Goal: Task Accomplishment & Management: Manage account settings

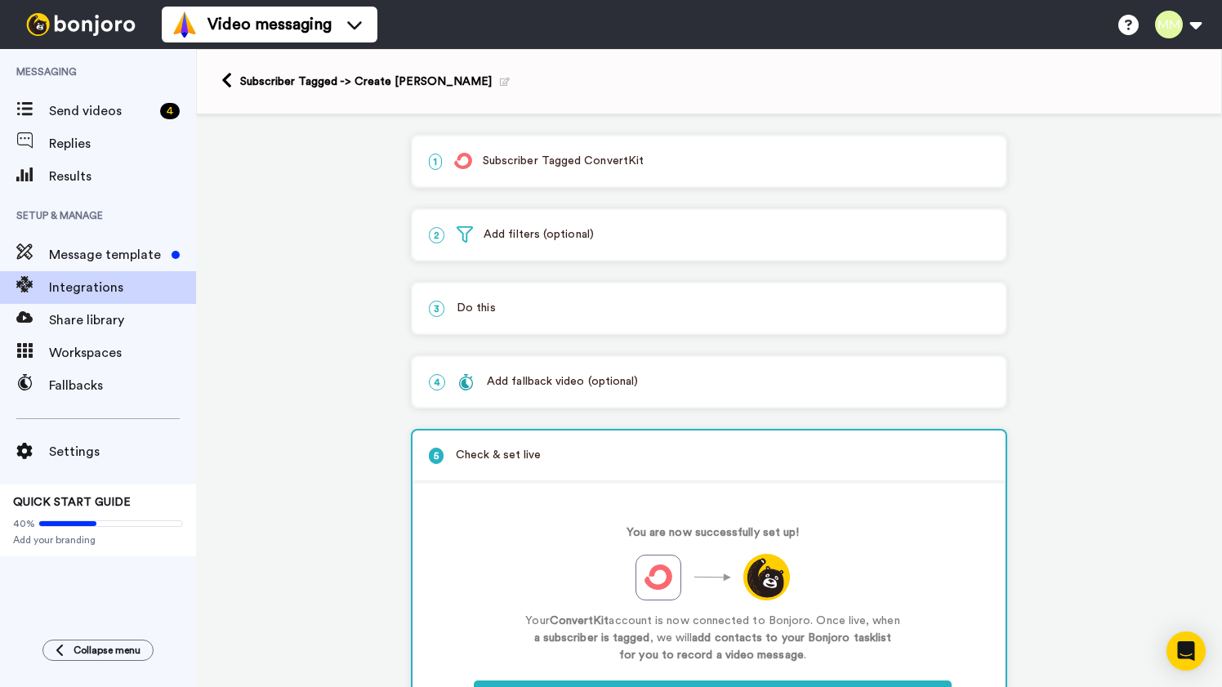
scroll to position [116, 0]
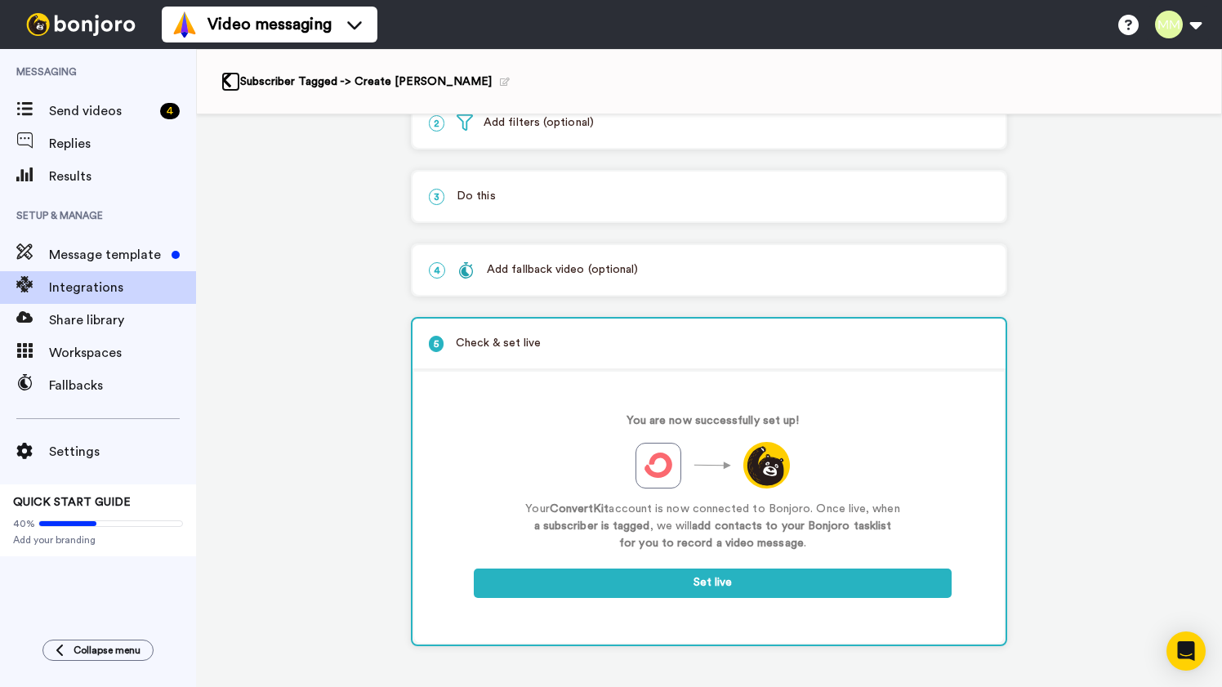
click at [228, 83] on icon at bounding box center [226, 80] width 11 height 17
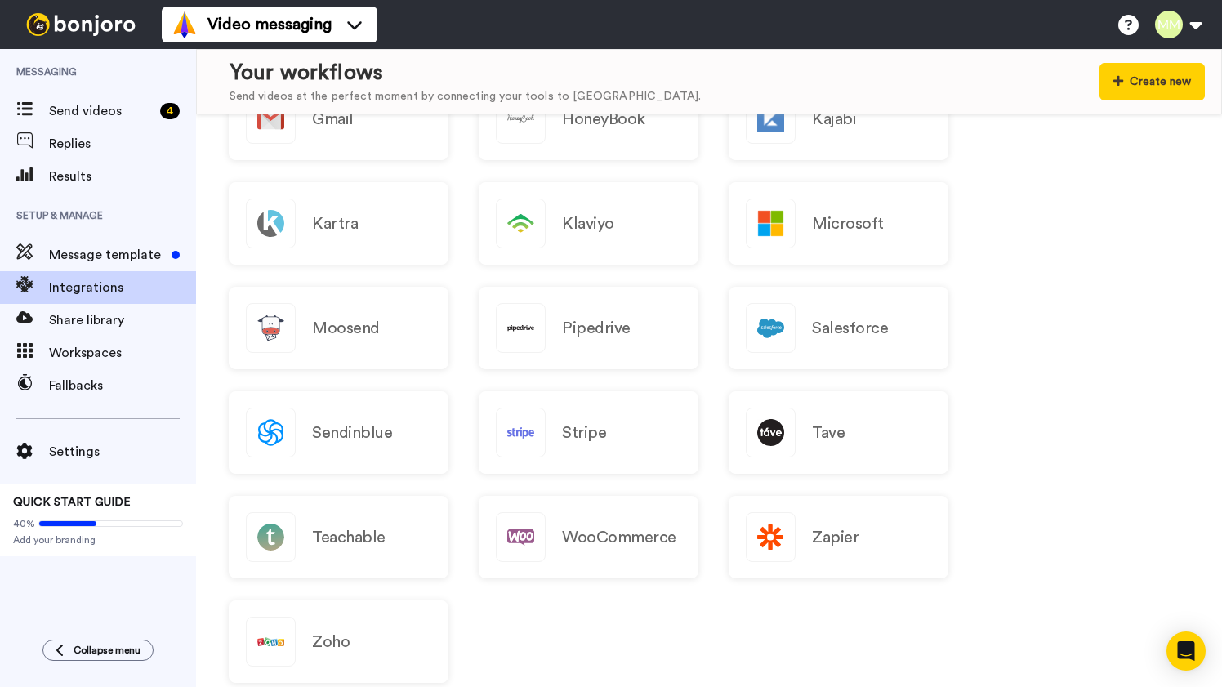
scroll to position [1488, 0]
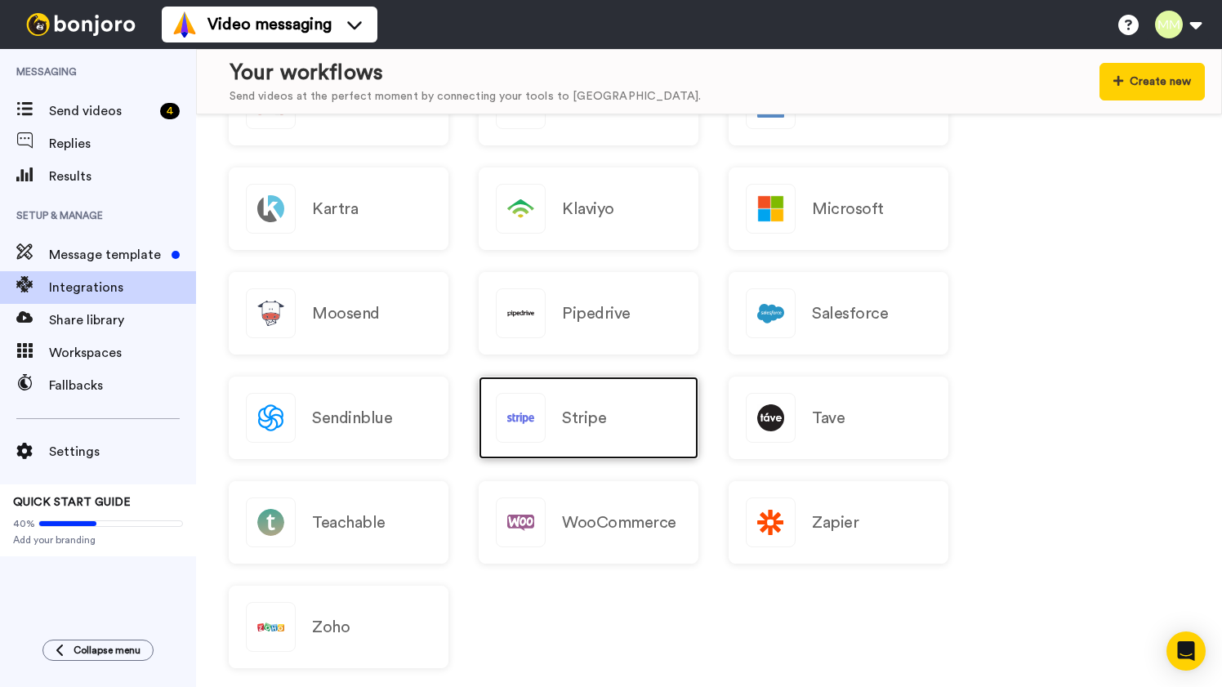
click at [582, 417] on h2 "Stripe" at bounding box center [584, 418] width 44 height 18
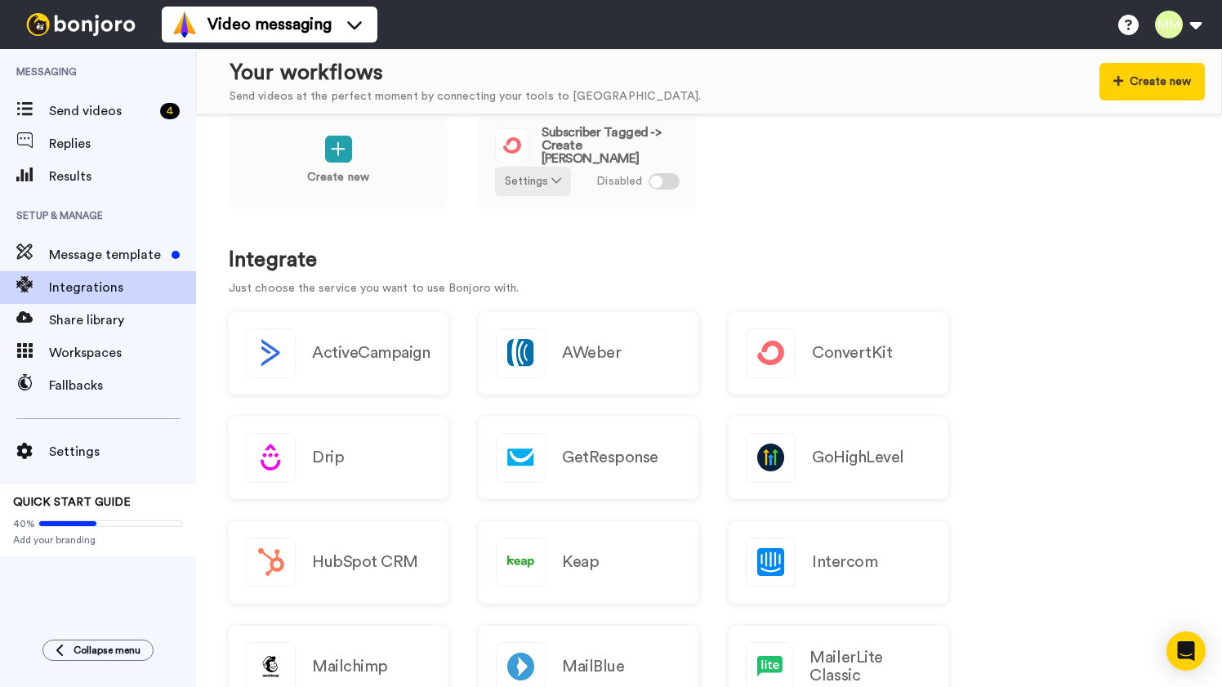
scroll to position [0, 0]
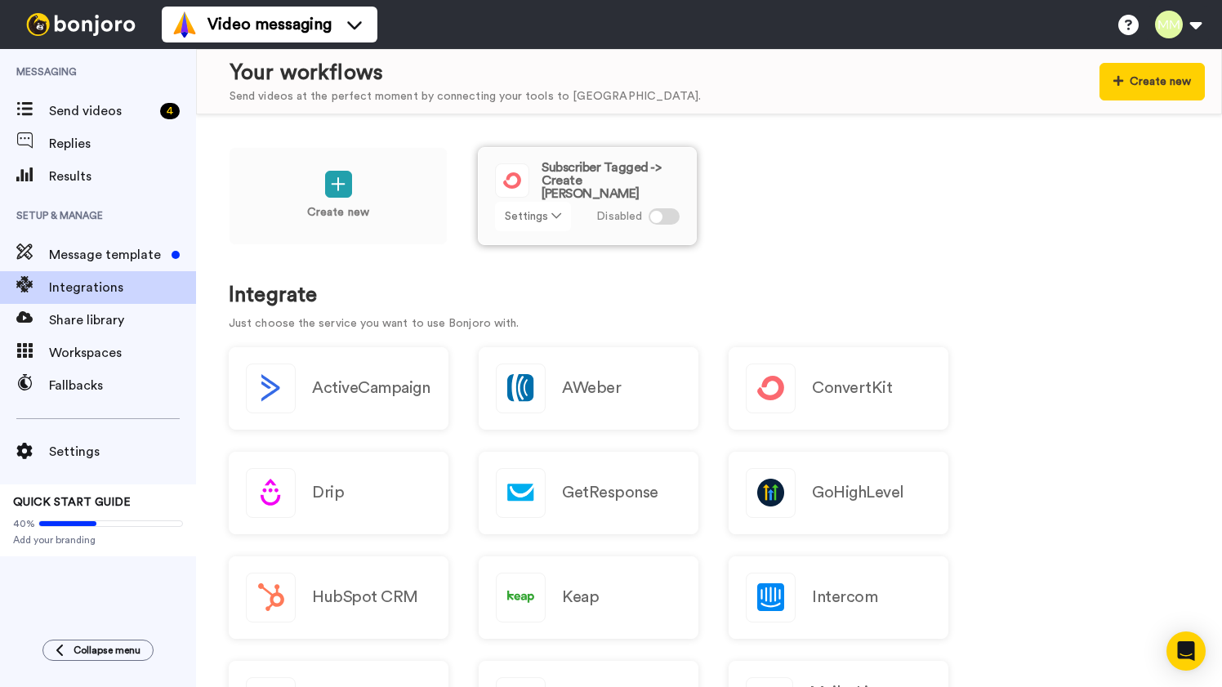
click at [551, 219] on icon at bounding box center [556, 215] width 10 height 11
click at [886, 230] on div "Create new Subscriber Tagged -> Create Bonjoro Settings Disabled" at bounding box center [709, 207] width 961 height 120
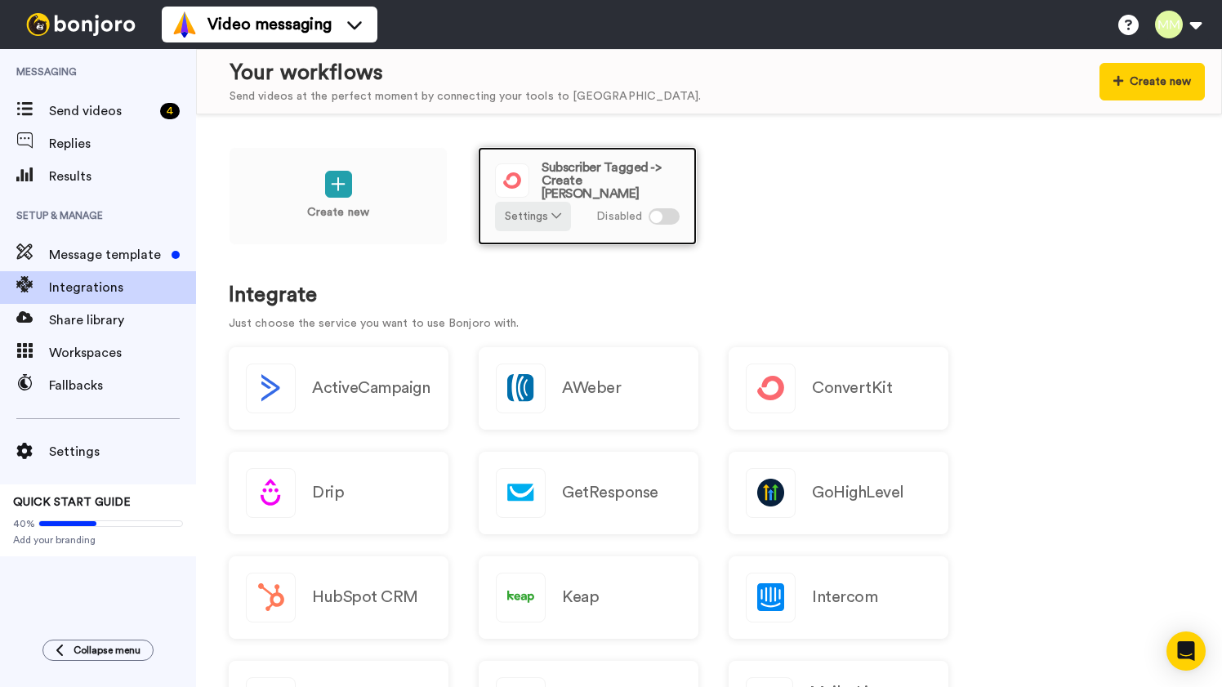
click at [658, 219] on div at bounding box center [656, 217] width 12 height 12
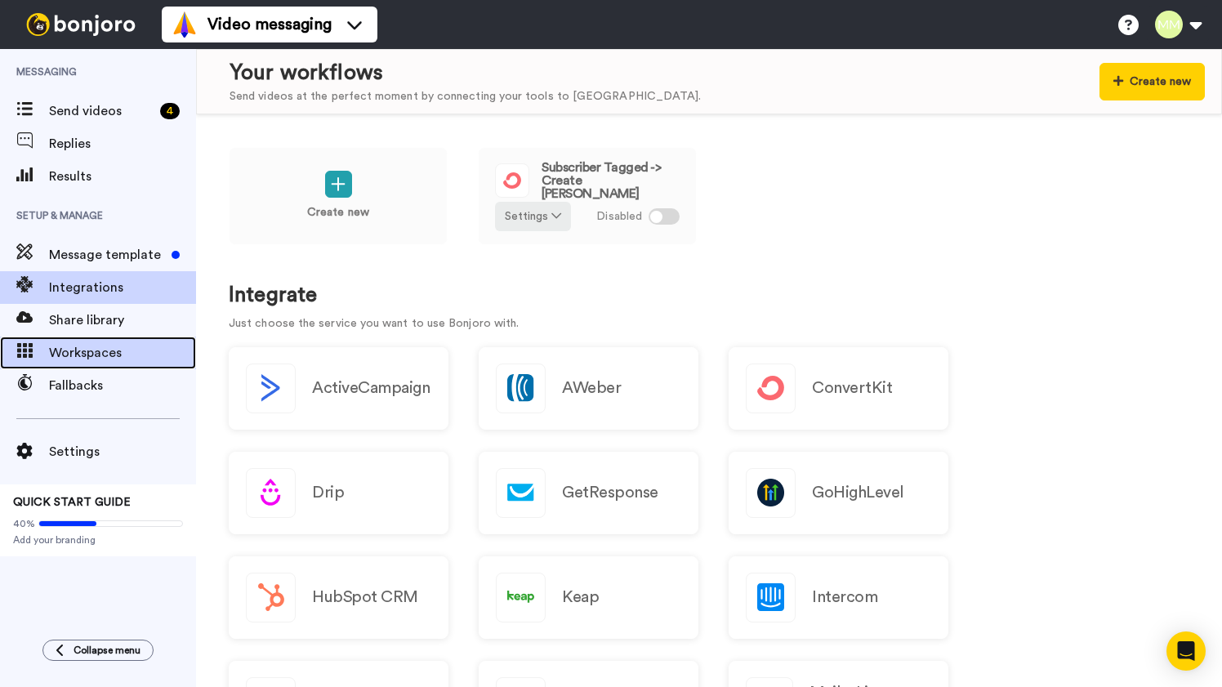
click at [105, 350] on span "Workspaces" at bounding box center [122, 353] width 147 height 20
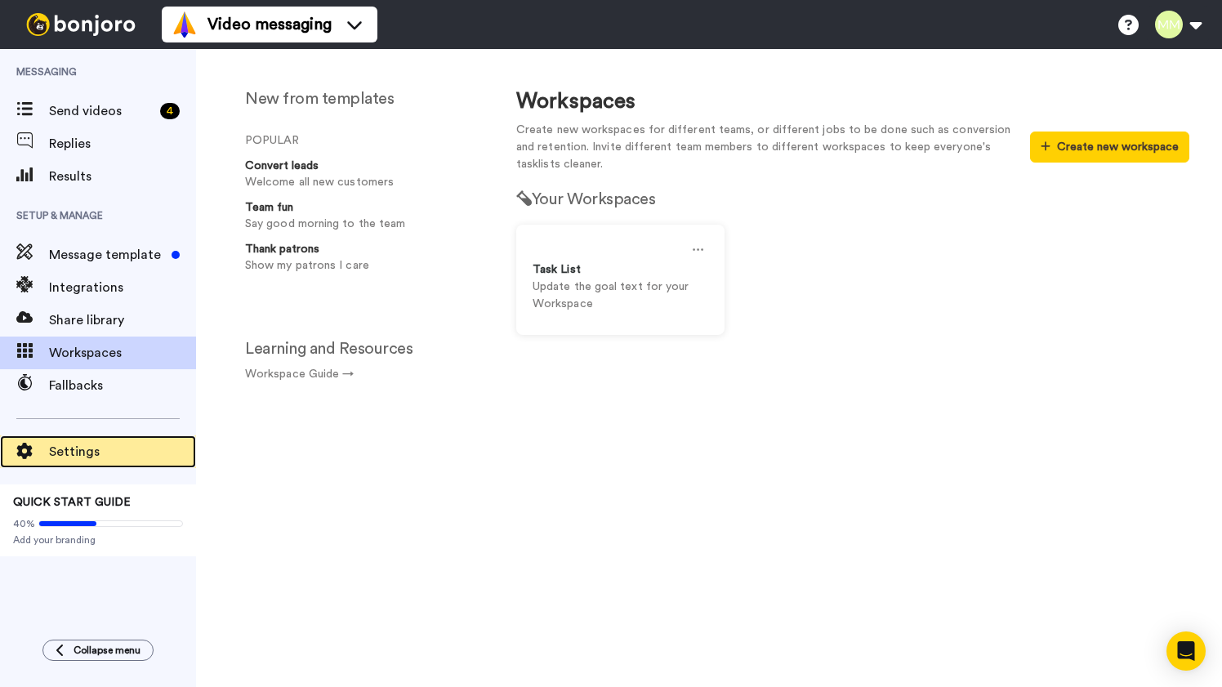
click at [96, 457] on span "Settings" at bounding box center [122, 452] width 147 height 20
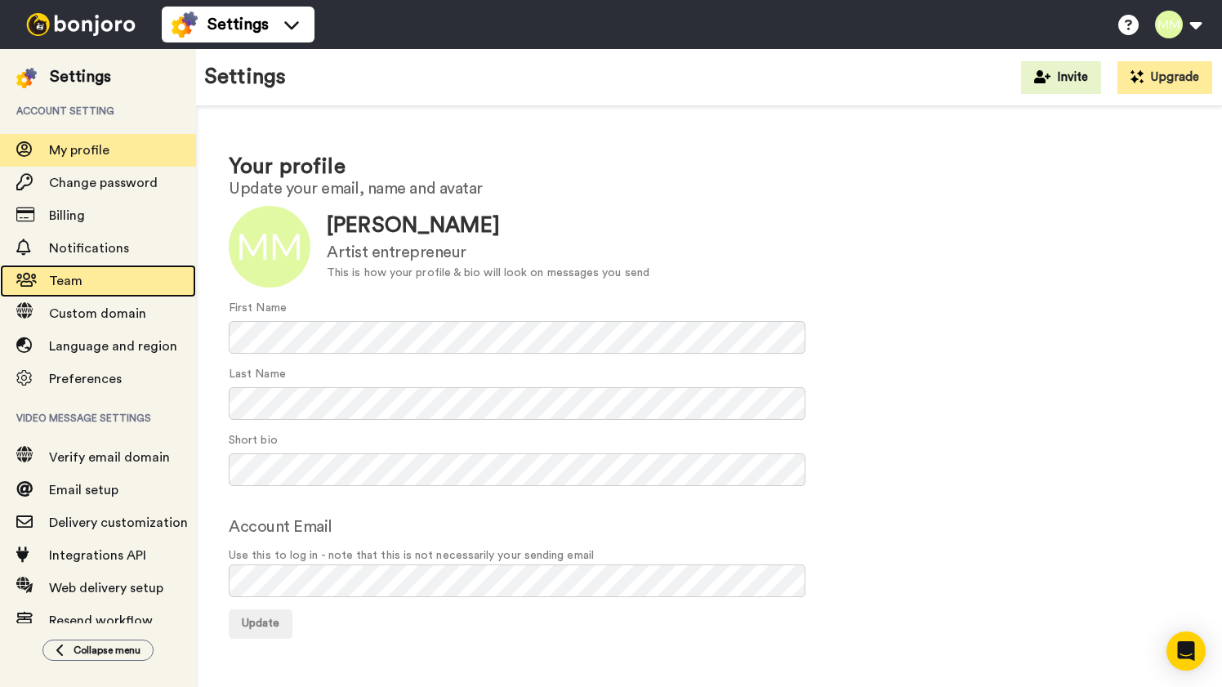
click at [74, 271] on span "Team" at bounding box center [122, 281] width 147 height 20
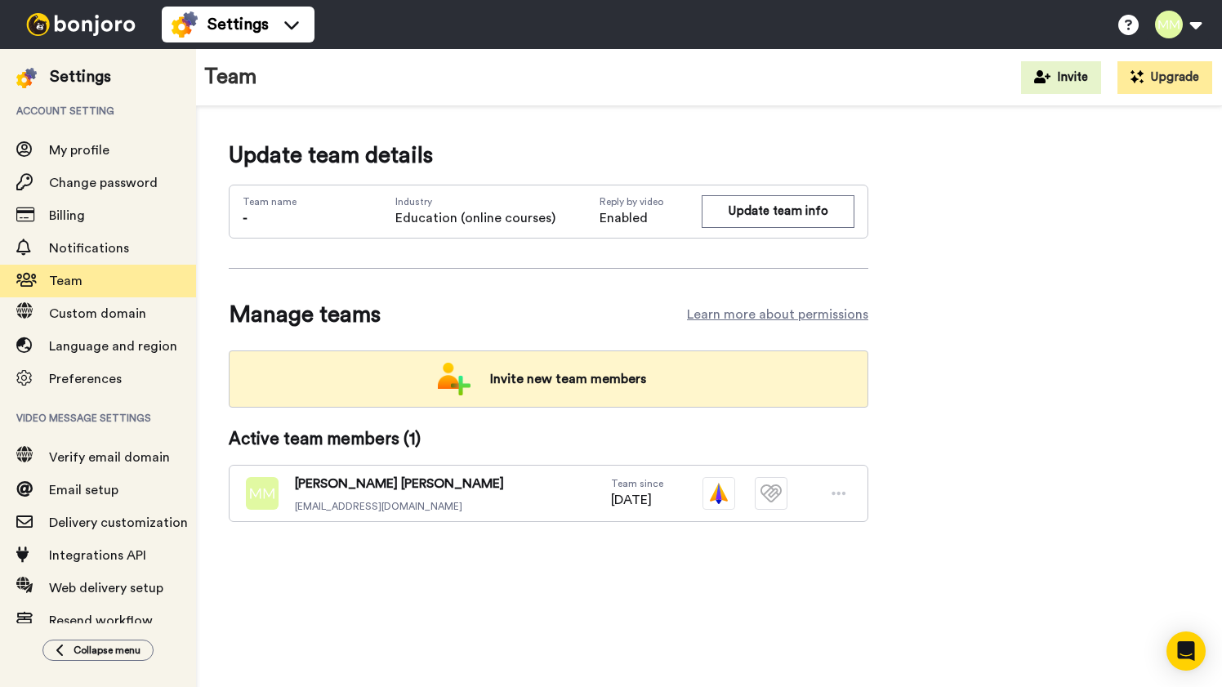
click at [535, 380] on span "Invite new team members" at bounding box center [568, 379] width 182 height 33
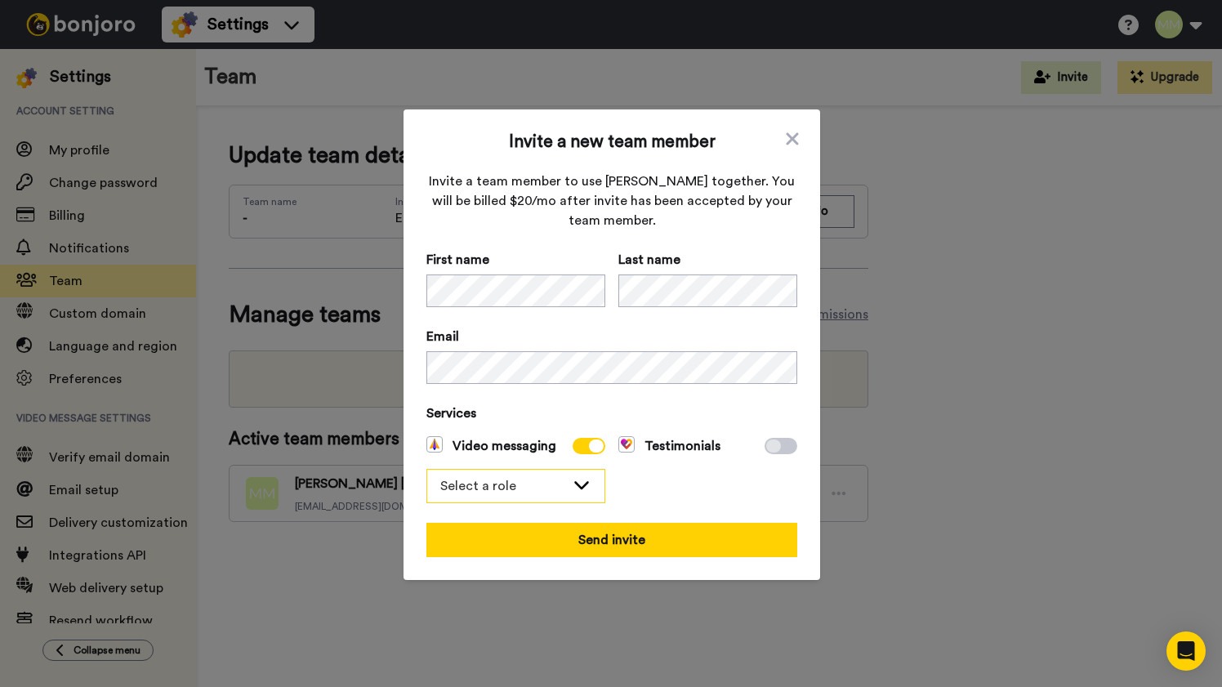
click at [583, 485] on icon at bounding box center [581, 485] width 15 height 8
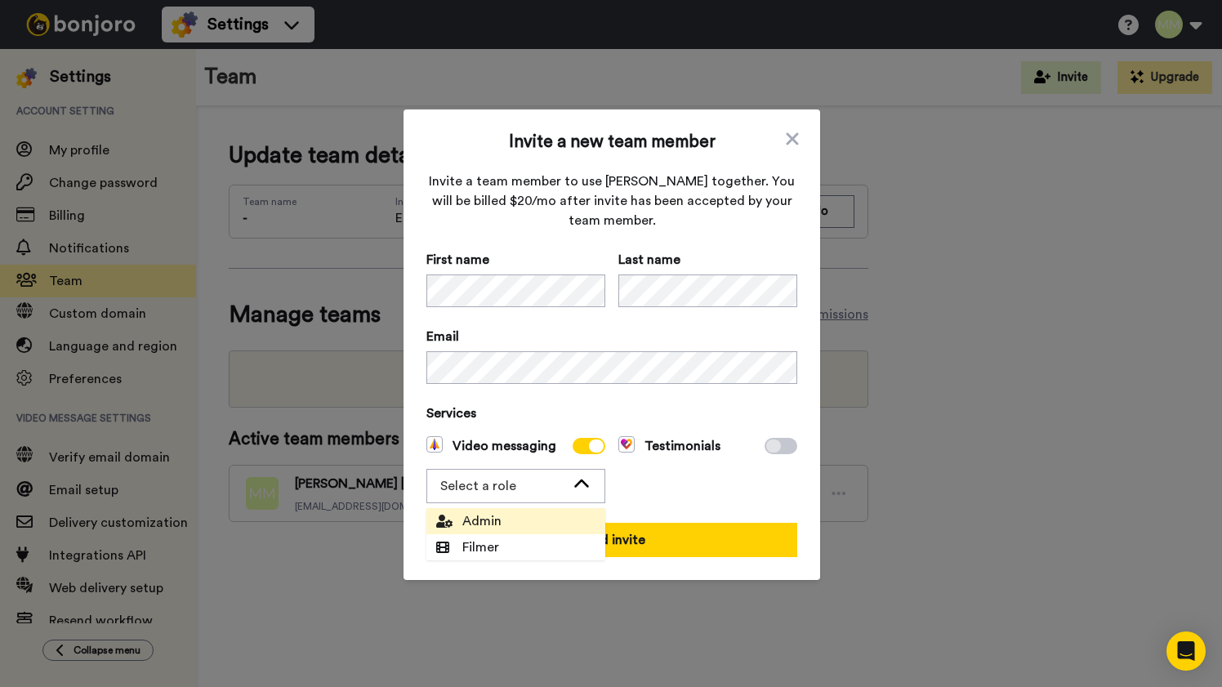
click at [539, 519] on li "Admin" at bounding box center [515, 521] width 179 height 26
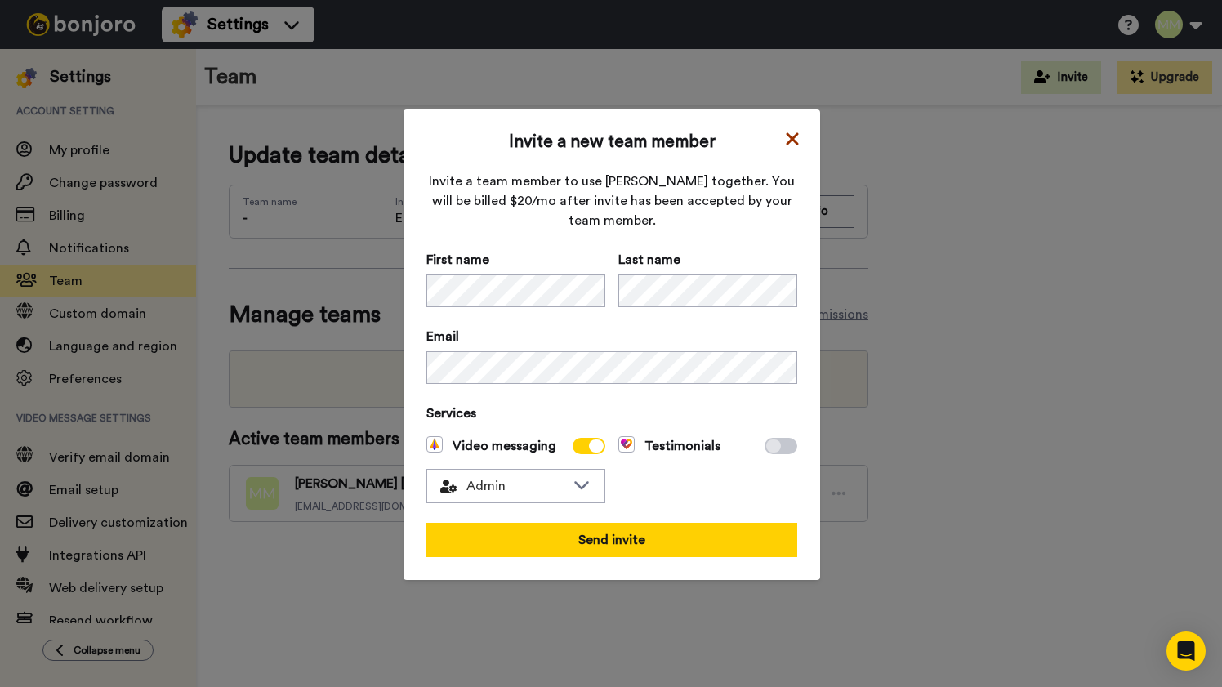
click at [791, 141] on icon at bounding box center [792, 138] width 12 height 12
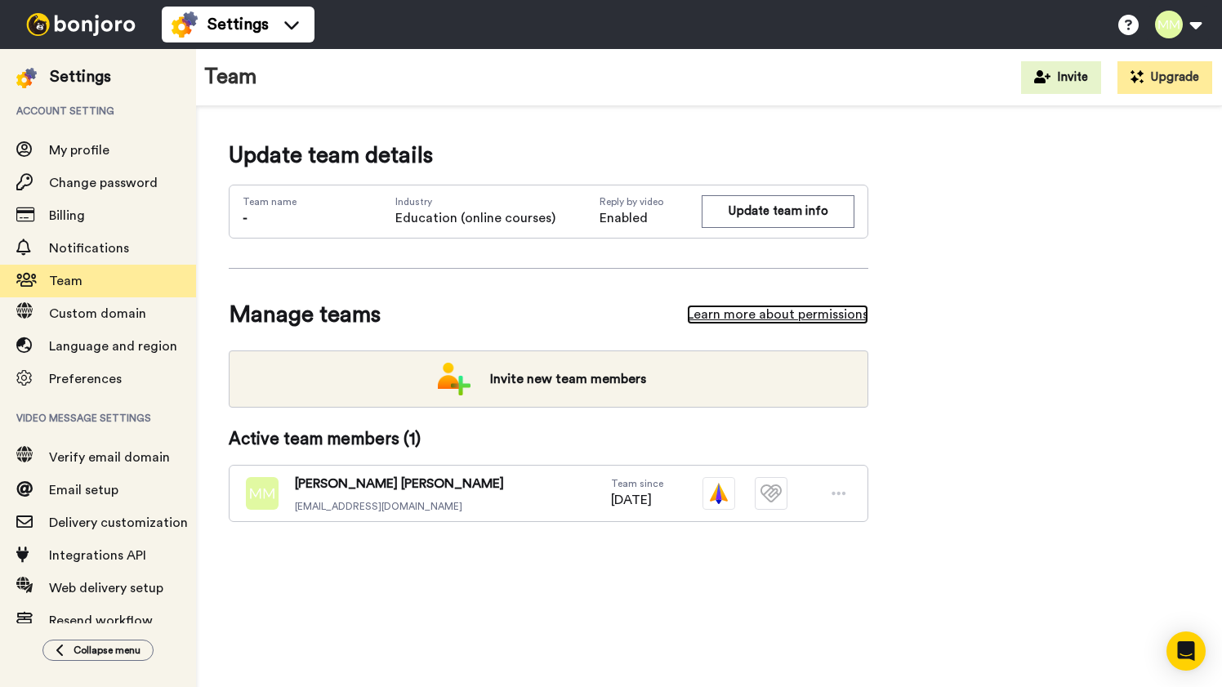
click at [746, 312] on link "Learn more about permissions" at bounding box center [777, 315] width 181 height 20
click at [1200, 25] on button at bounding box center [1178, 25] width 62 height 36
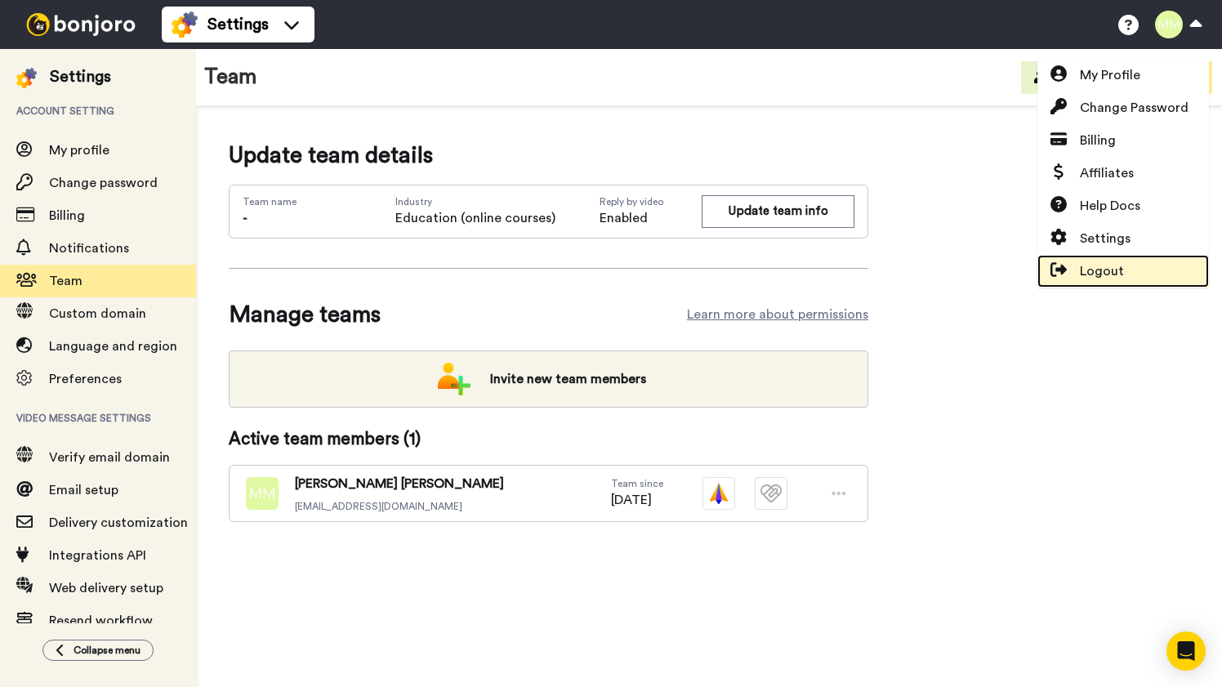
click at [1108, 269] on span "Logout" at bounding box center [1102, 271] width 44 height 20
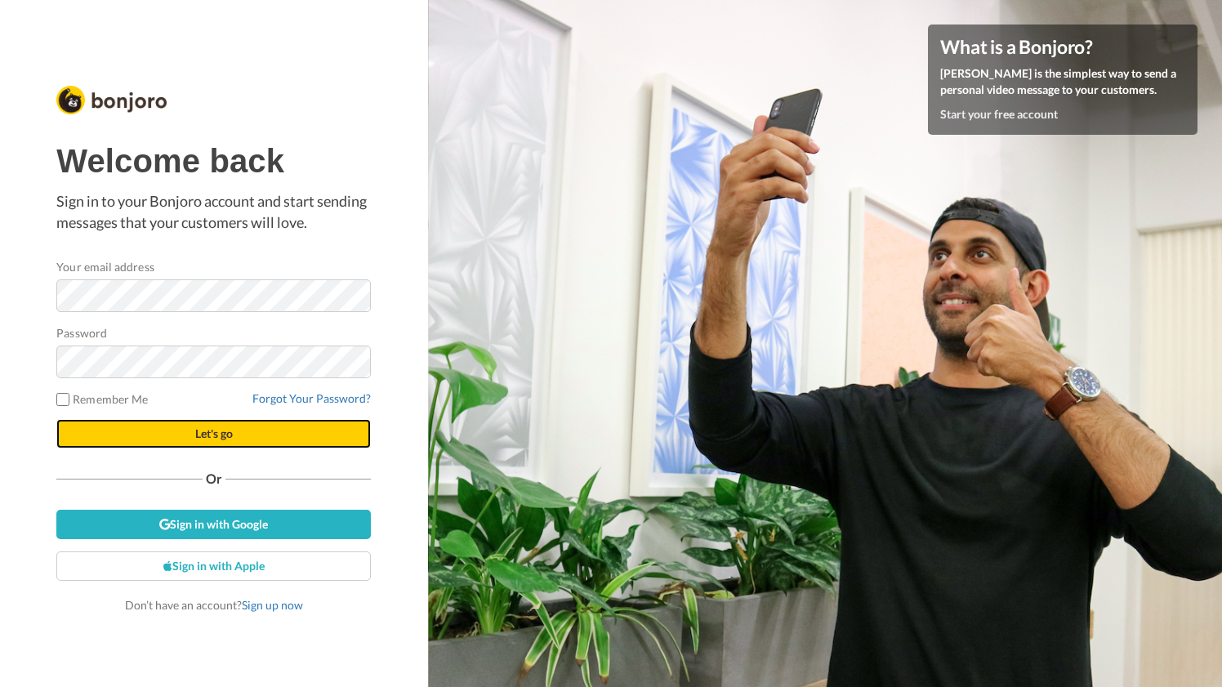
click at [216, 434] on span "Let's go" at bounding box center [214, 433] width 38 height 14
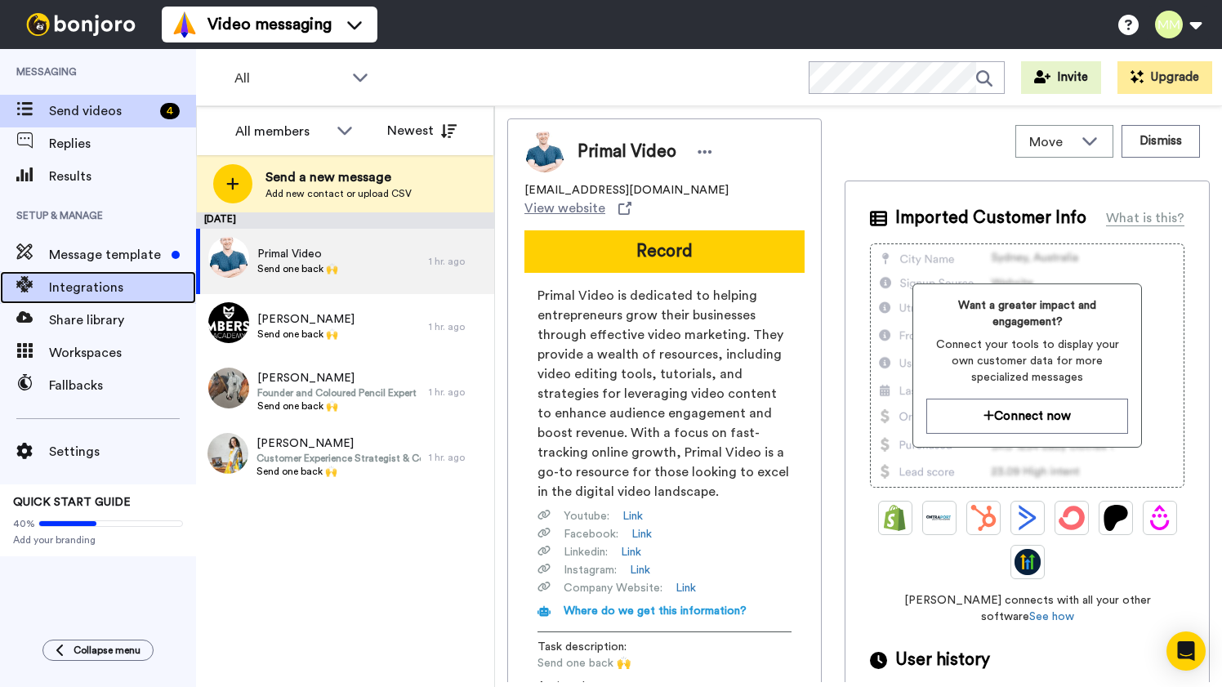
click at [96, 285] on span "Integrations" at bounding box center [122, 288] width 147 height 20
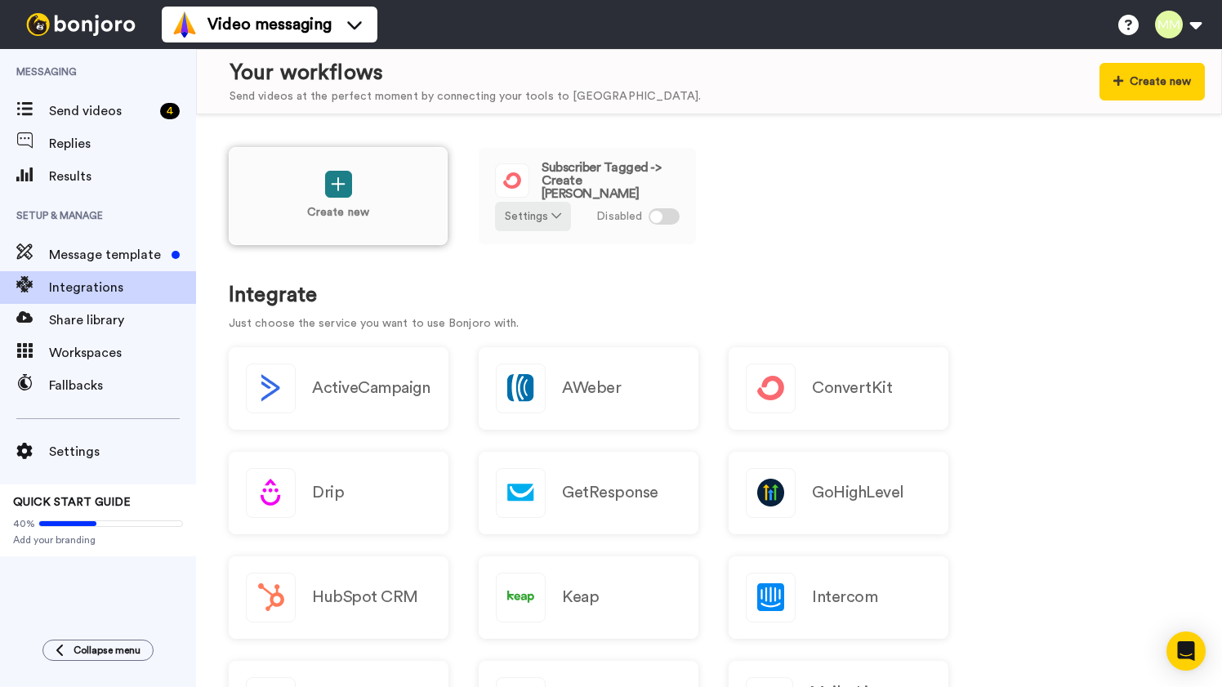
click at [340, 184] on icon at bounding box center [338, 184] width 14 height 14
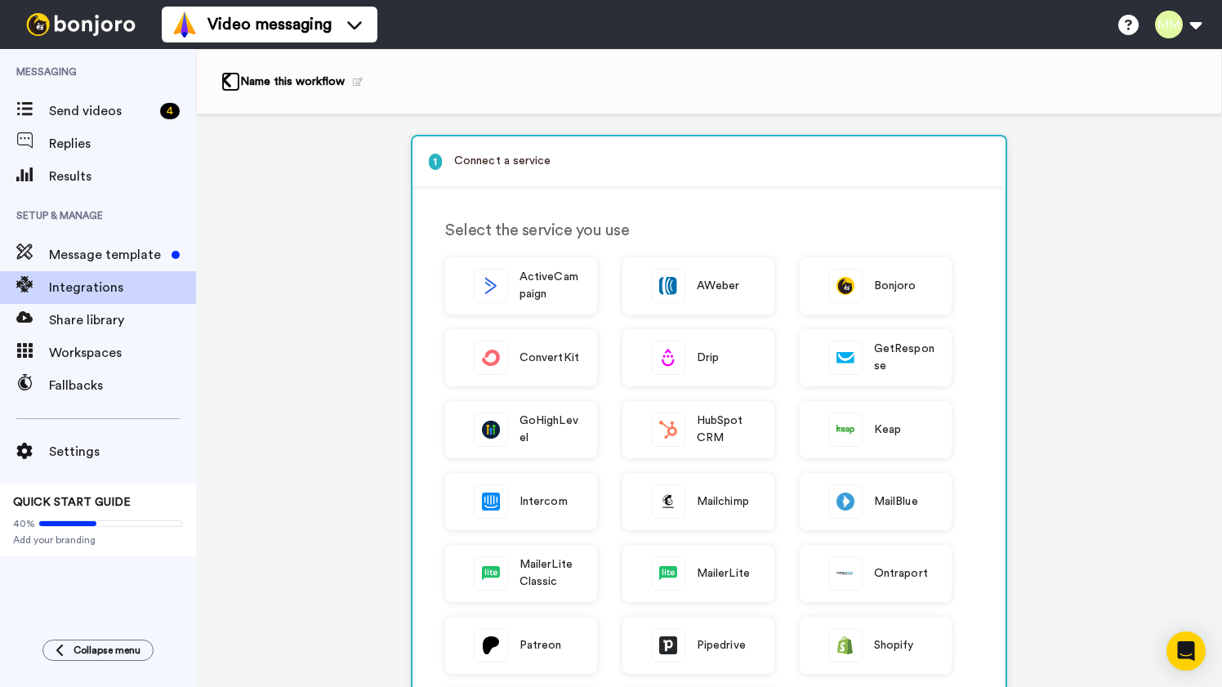
click at [229, 75] on icon at bounding box center [226, 80] width 11 height 17
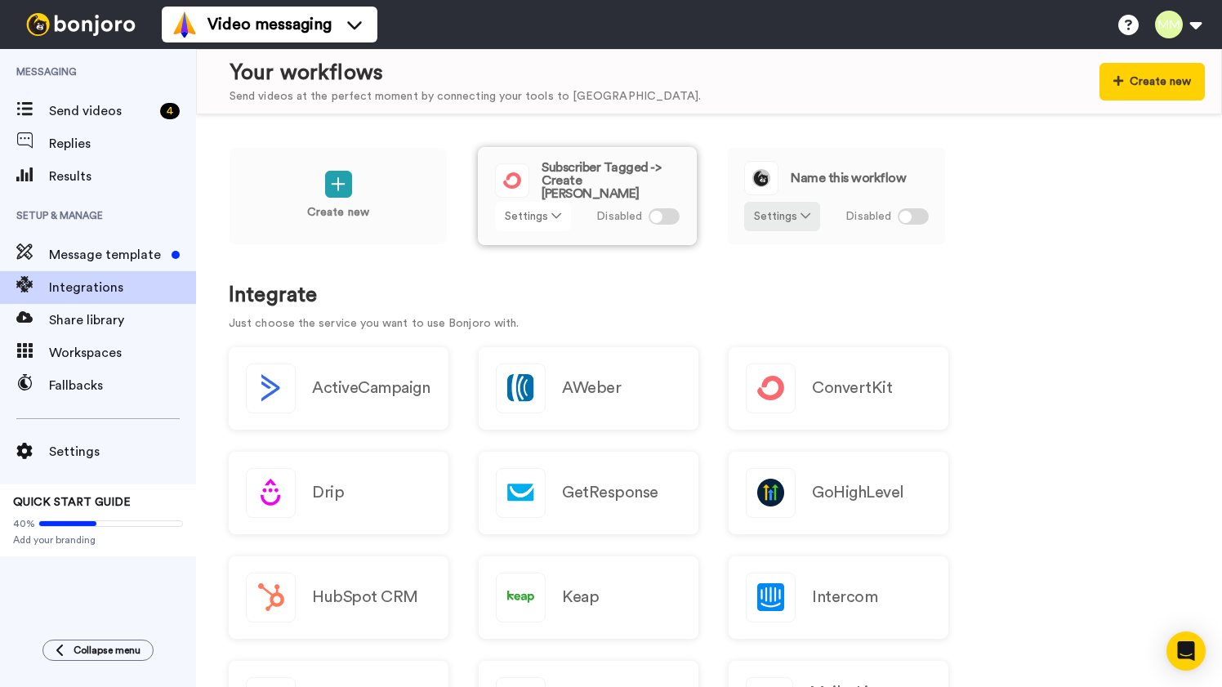
click at [554, 214] on icon at bounding box center [556, 215] width 10 height 11
click at [535, 305] on span "Remove" at bounding box center [534, 308] width 48 height 12
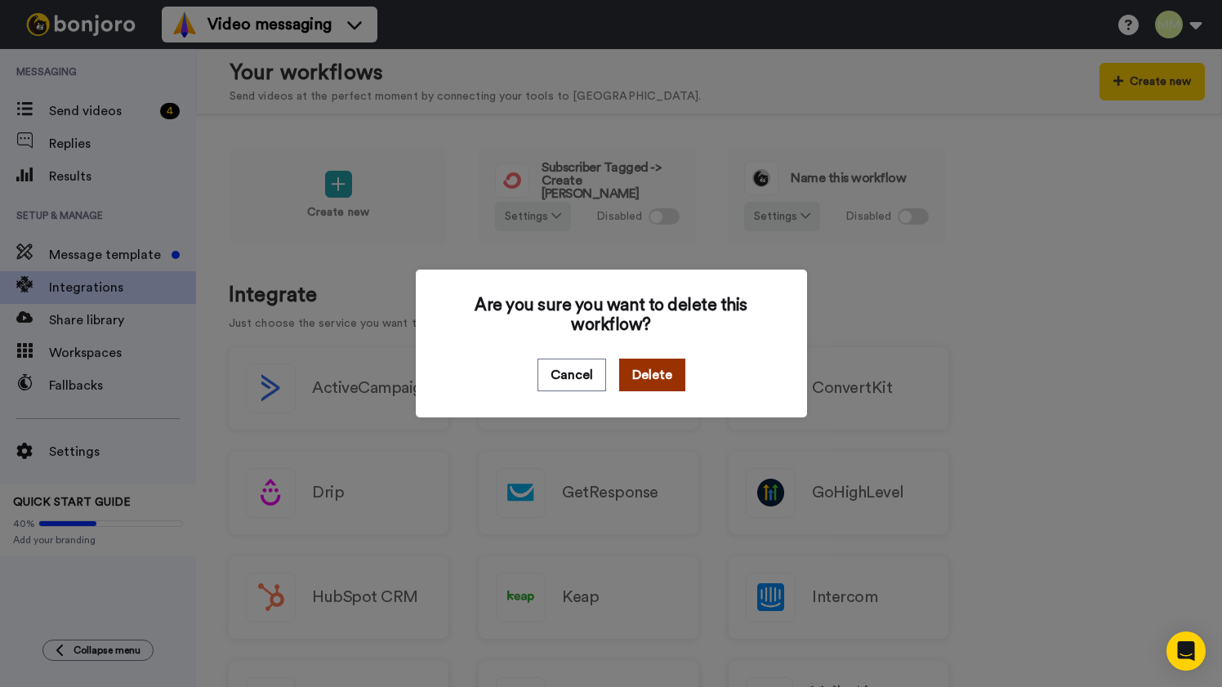
click at [654, 375] on button "Delete" at bounding box center [652, 375] width 66 height 33
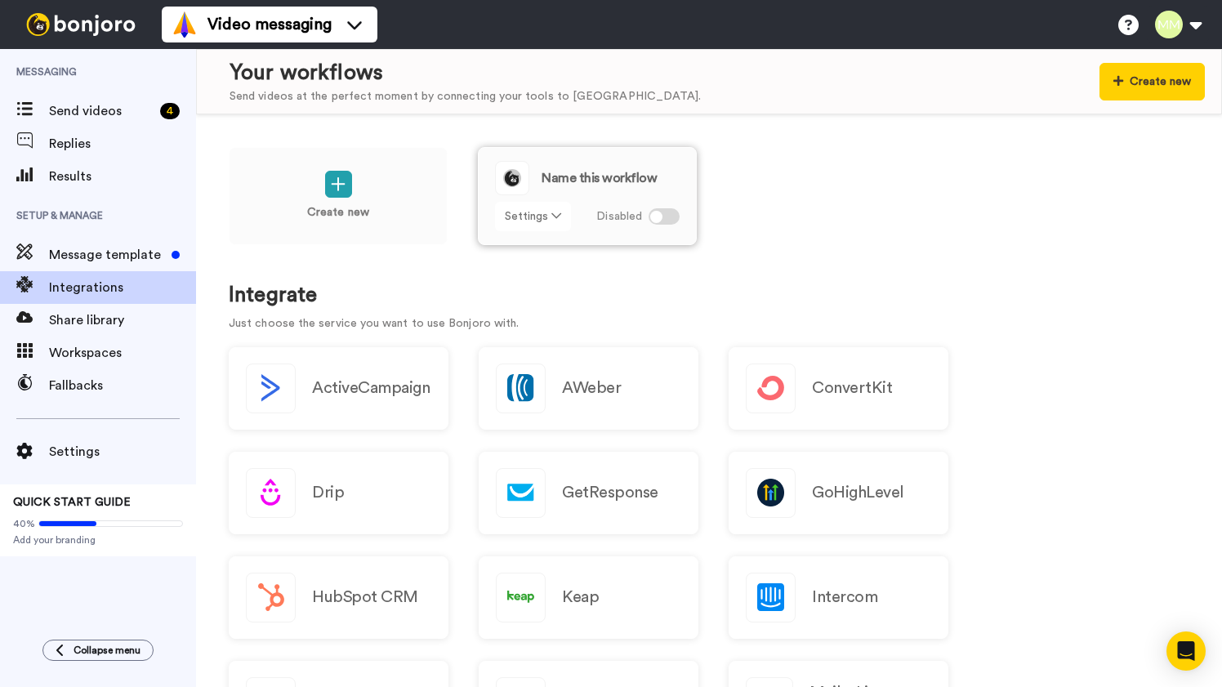
click at [556, 214] on icon at bounding box center [556, 215] width 10 height 11
click at [538, 306] on span "Remove" at bounding box center [534, 308] width 48 height 12
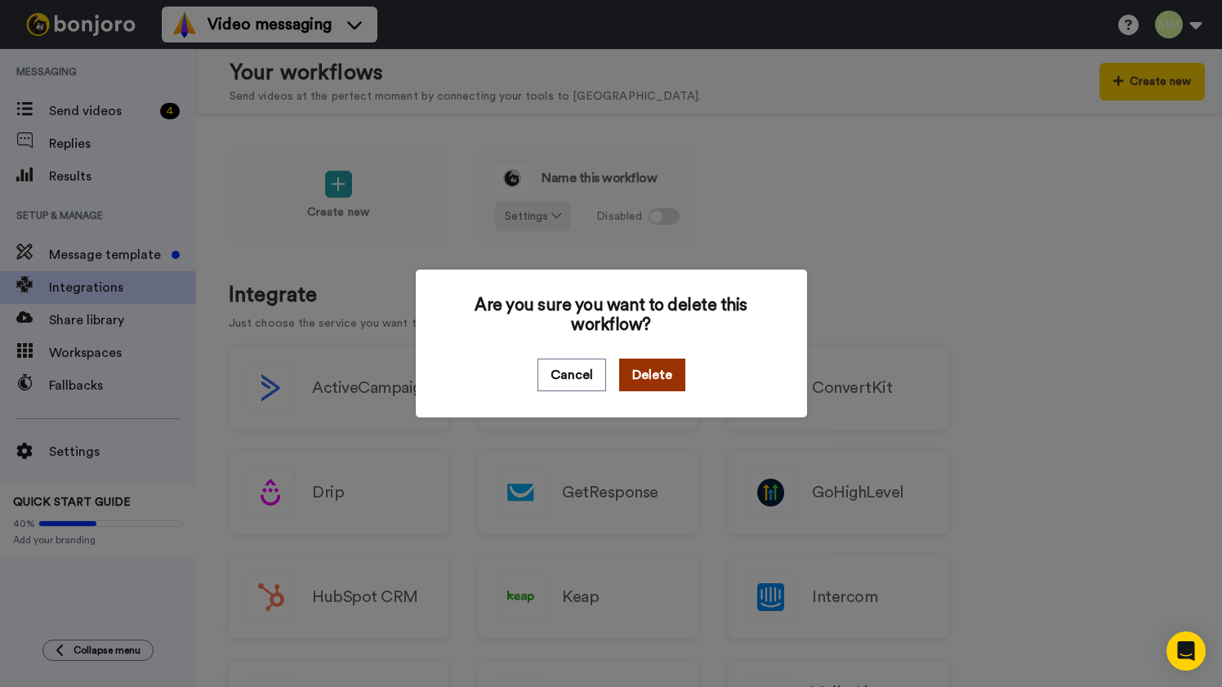
click at [660, 372] on button "Delete" at bounding box center [652, 375] width 66 height 33
